Goal: Task Accomplishment & Management: Use online tool/utility

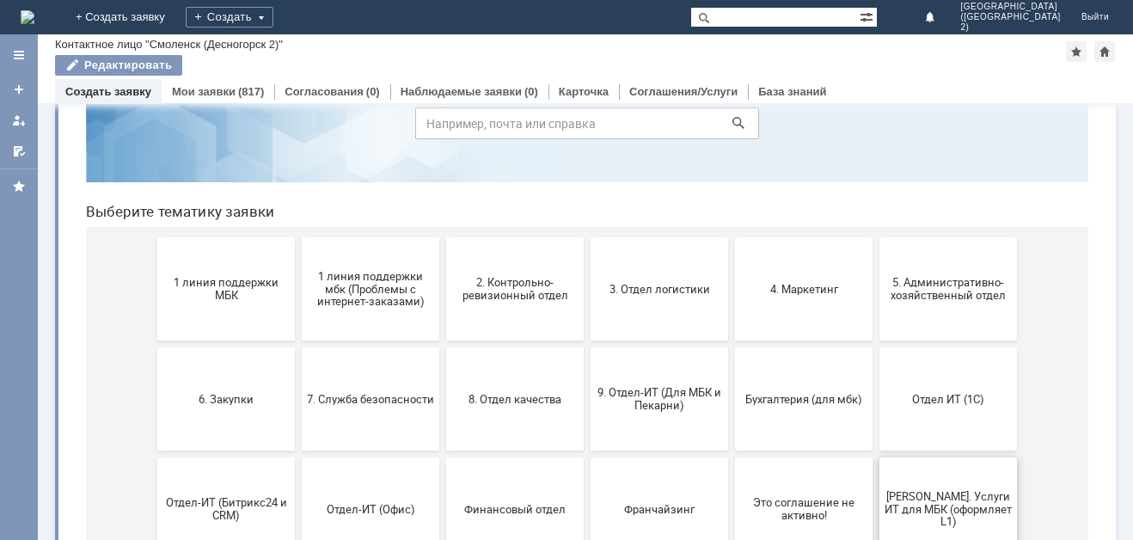
scroll to position [86, 0]
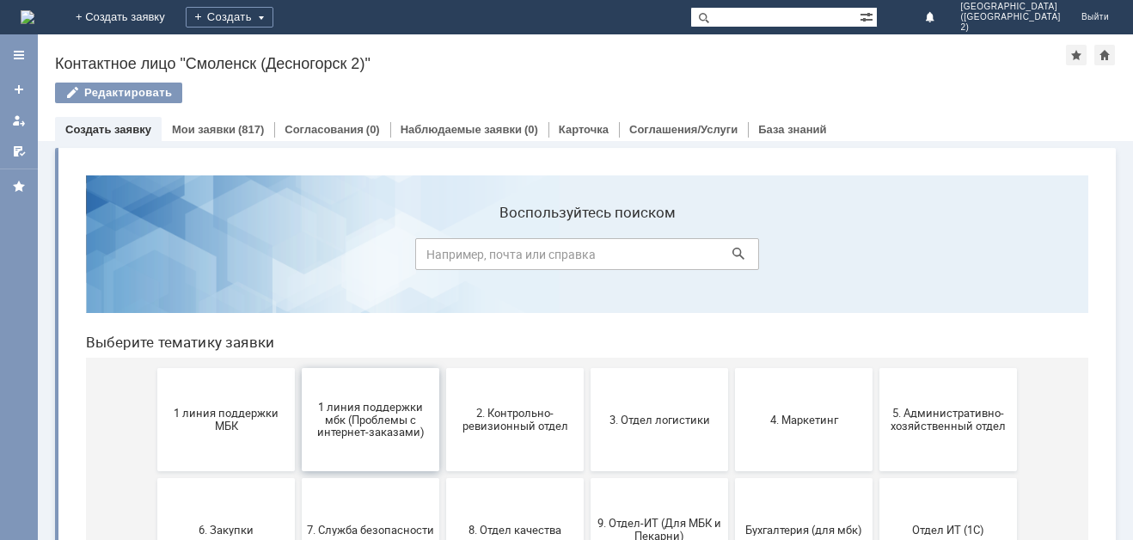
scroll to position [86, 0]
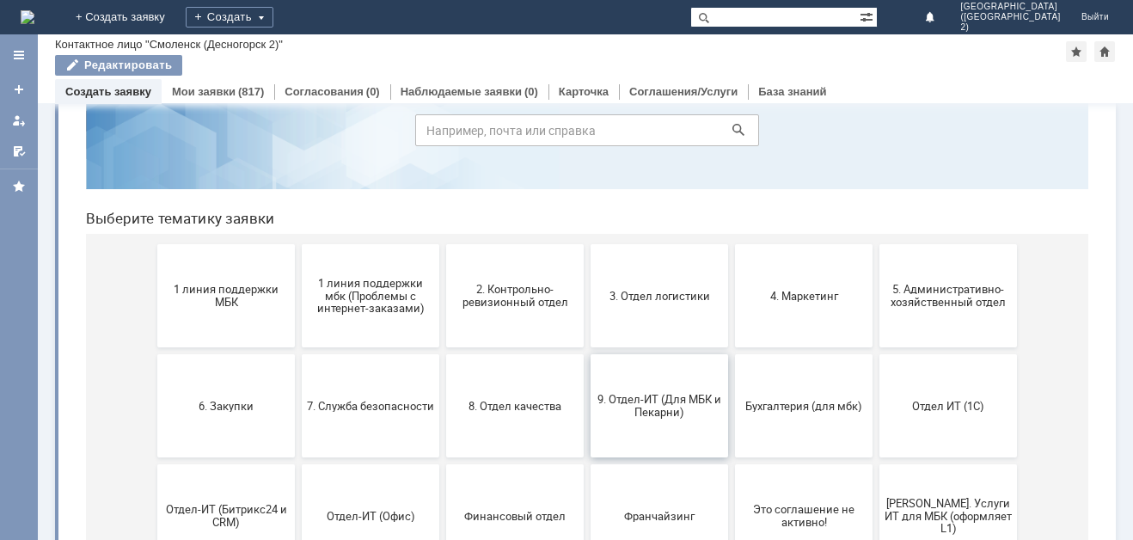
click at [673, 419] on button "9. Отдел-ИТ (Для МБК и Пекарни)" at bounding box center [660, 405] width 138 height 103
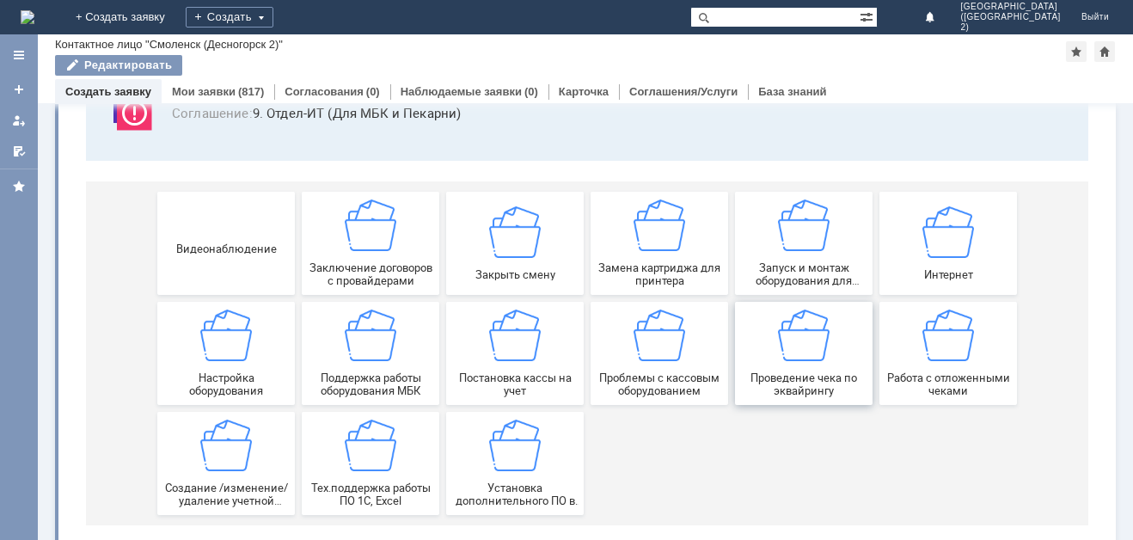
scroll to position [163, 0]
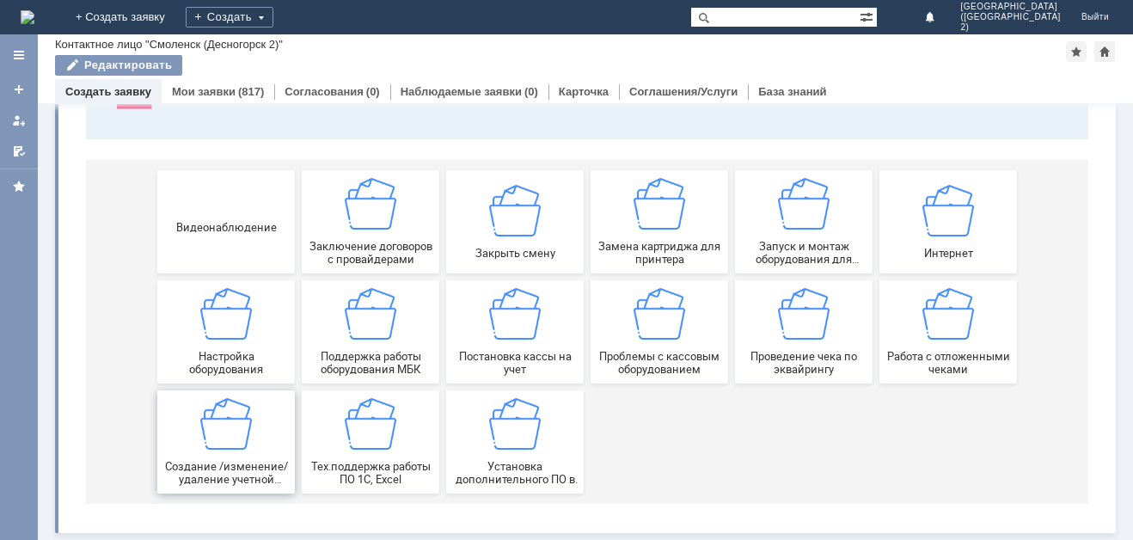
click at [250, 440] on div "Создание /изменение/удаление учетной записи пользователя МБК" at bounding box center [225, 442] width 127 height 88
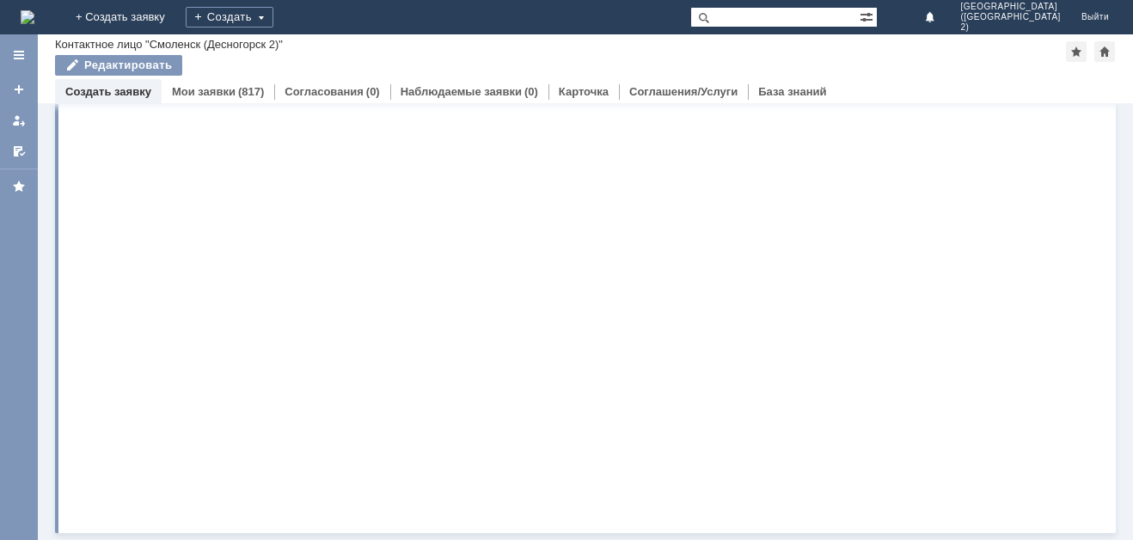
scroll to position [0, 0]
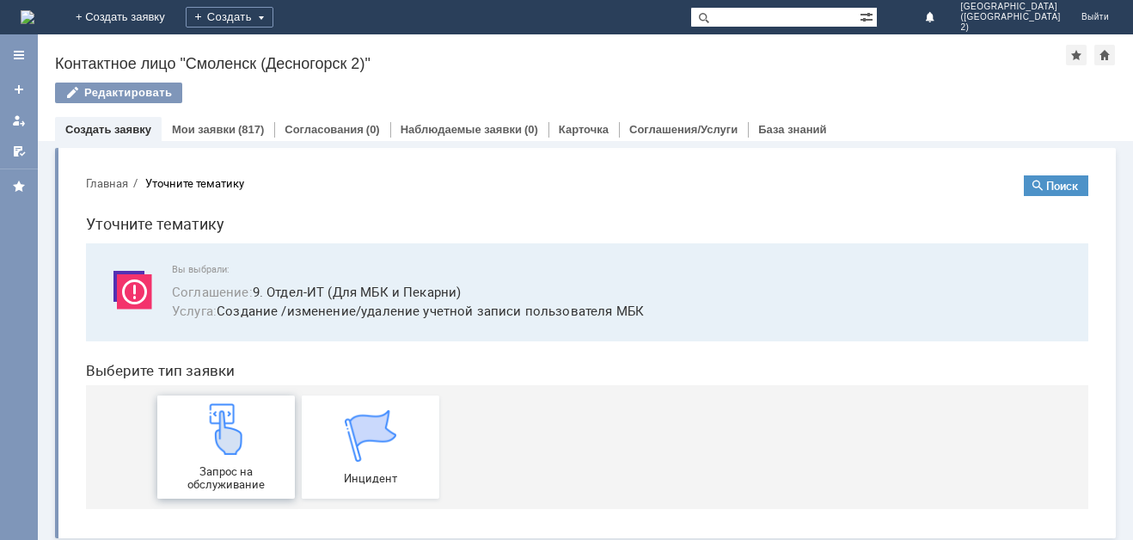
click at [210, 444] on img at bounding box center [226, 429] width 52 height 52
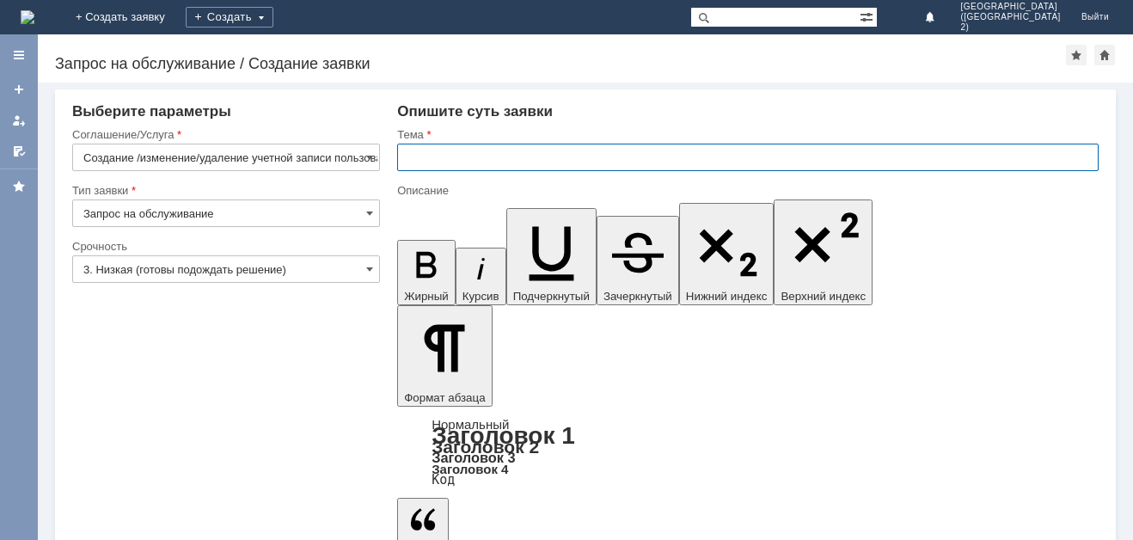
click at [469, 161] on input "text" at bounding box center [748, 158] width 702 height 28
type input "доступ в битрикс ."
